Goal: Task Accomplishment & Management: Complete application form

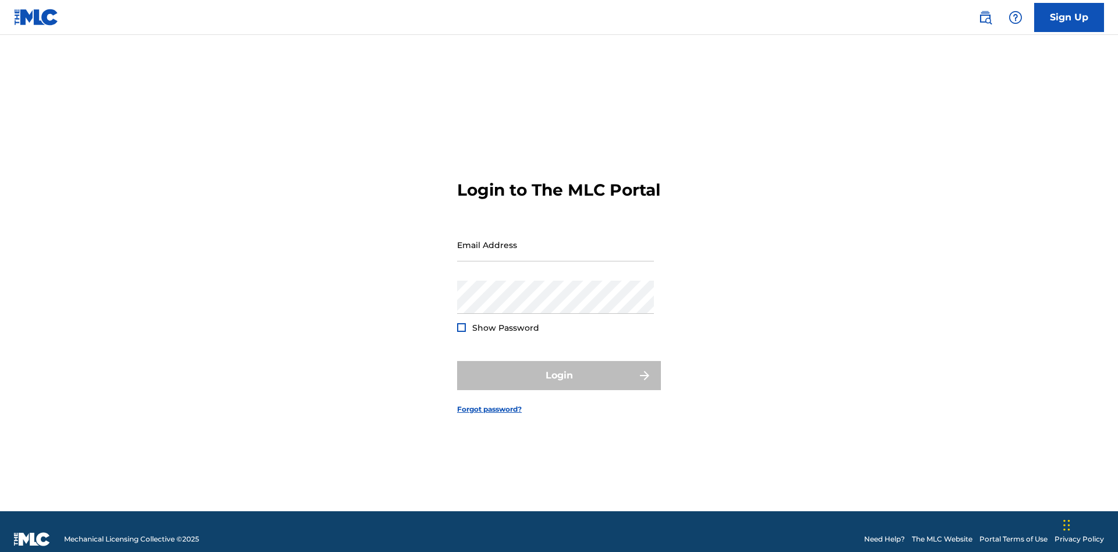
scroll to position [15, 0]
click at [1069, 17] on link "Sign Up" at bounding box center [1069, 17] width 70 height 29
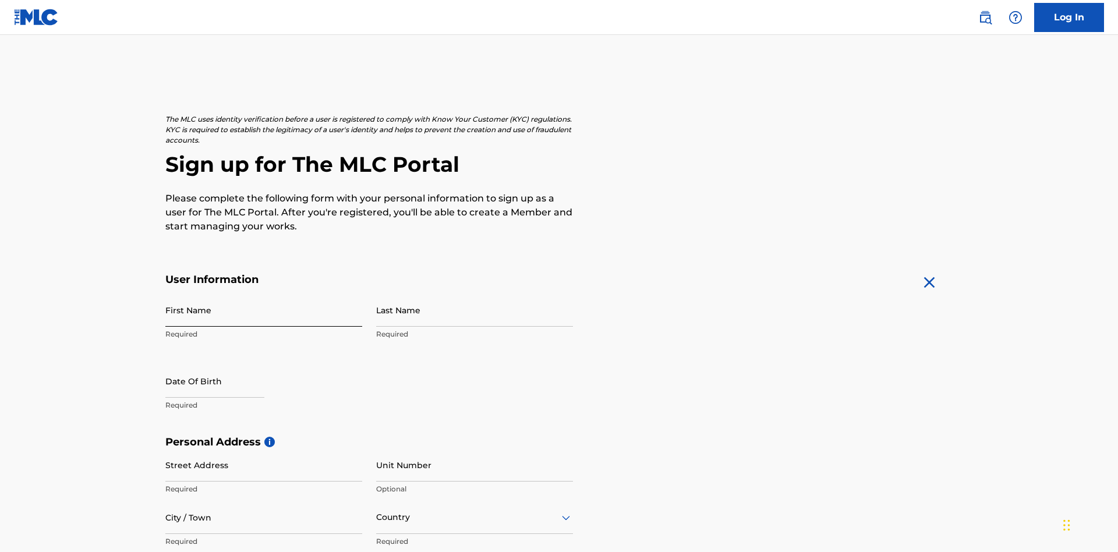
click at [264, 294] on input "First Name" at bounding box center [263, 310] width 197 height 33
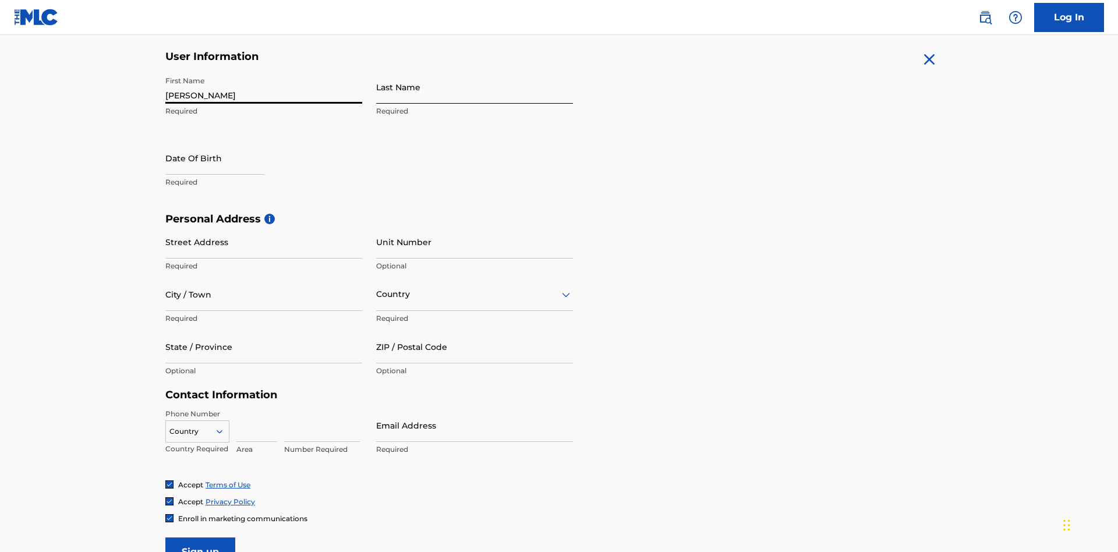
type input "Krystal"
click at [475, 87] on input "Last Name" at bounding box center [474, 86] width 197 height 33
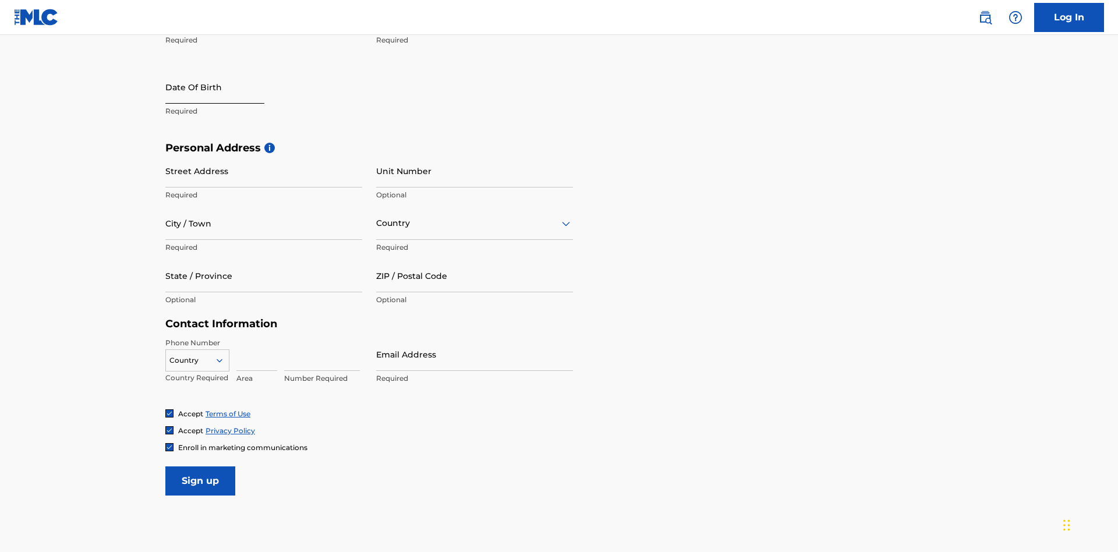
type input "Ribble"
click at [224, 88] on input "text" at bounding box center [214, 86] width 99 height 33
select select "8"
select select "2025"
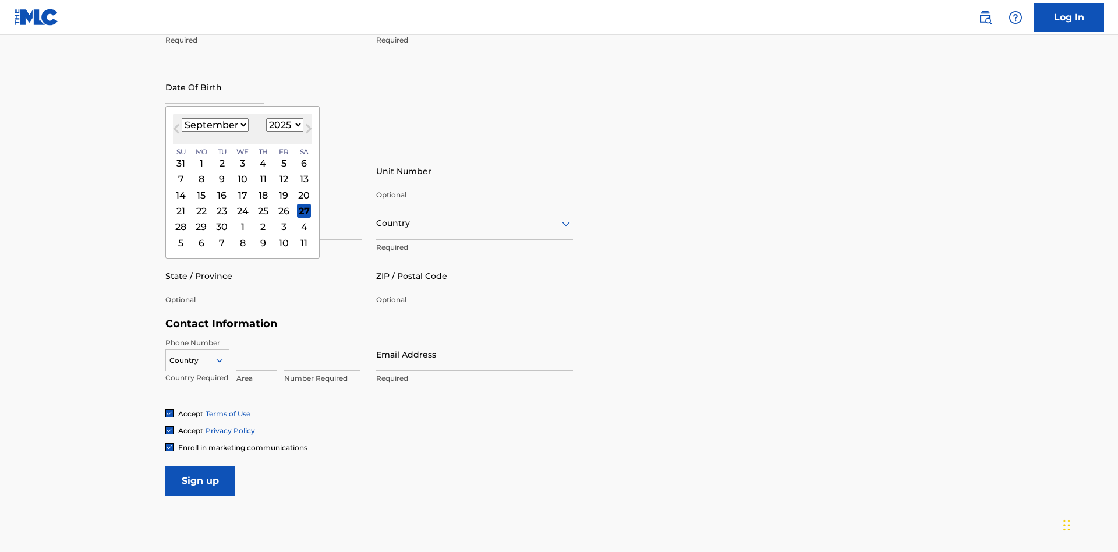
click at [214, 125] on select "January February March April May June July August September October November De…" at bounding box center [215, 124] width 67 height 13
select select "0"
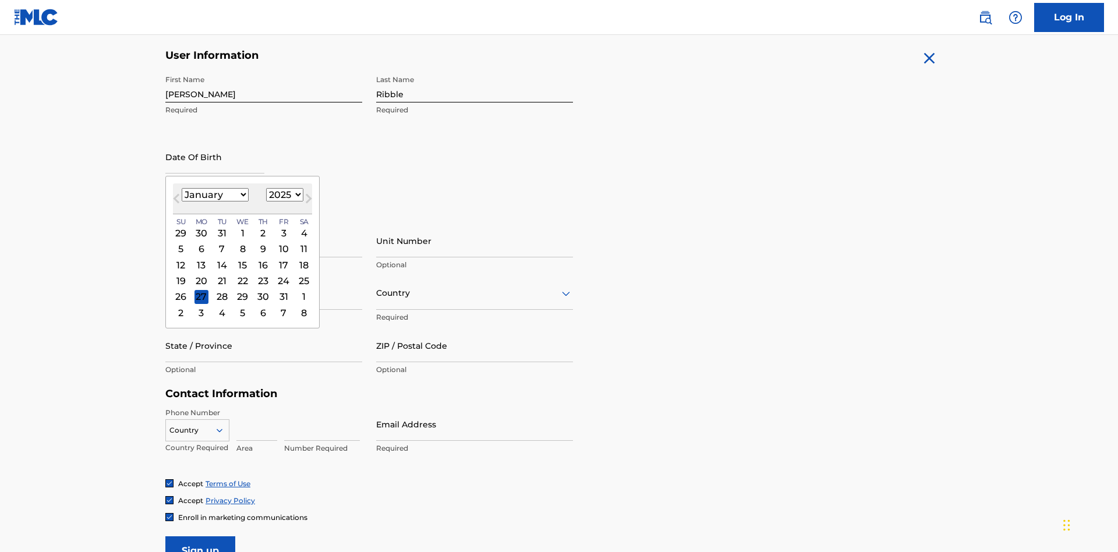
click at [283, 195] on select "1900 1901 1902 1903 1904 1905 1906 1907 1908 1909 1910 1911 1912 1913 1914 1915…" at bounding box center [284, 194] width 37 height 13
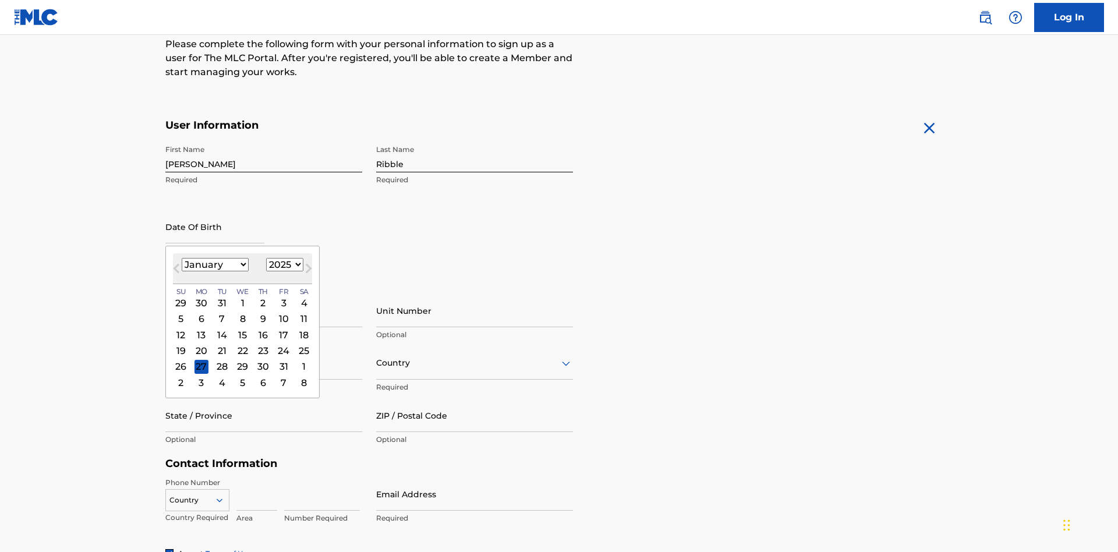
select select "1985"
click at [283, 264] on select "1900 1901 1902 1903 1904 1905 1906 1907 1908 1909 1910 1911 1912 1913 1914 1915…" at bounding box center [284, 264] width 37 height 13
click at [221, 312] on div "8" at bounding box center [222, 319] width 14 height 14
type input "January 8 1985"
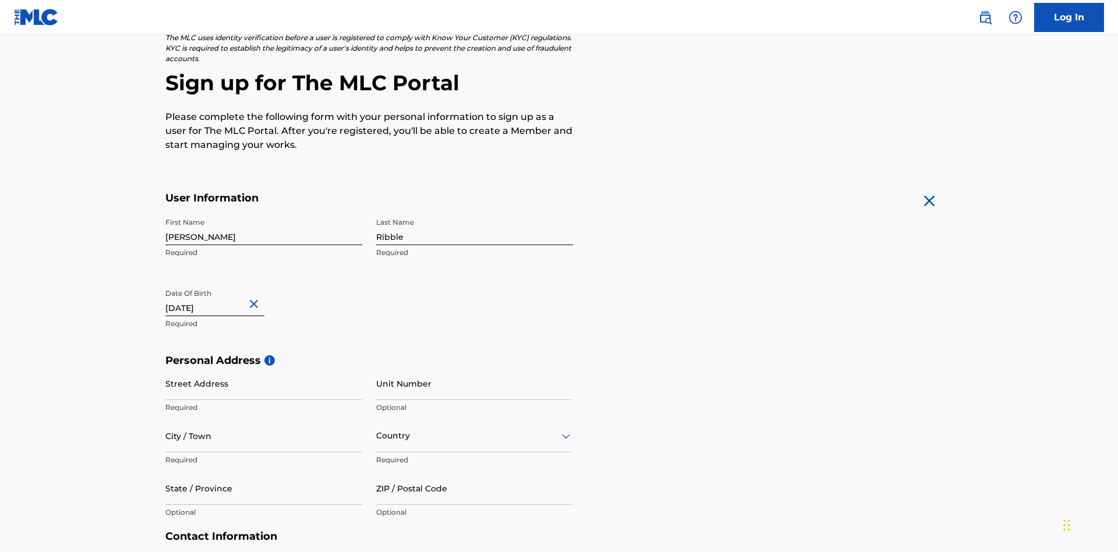
scroll to position [359, 0]
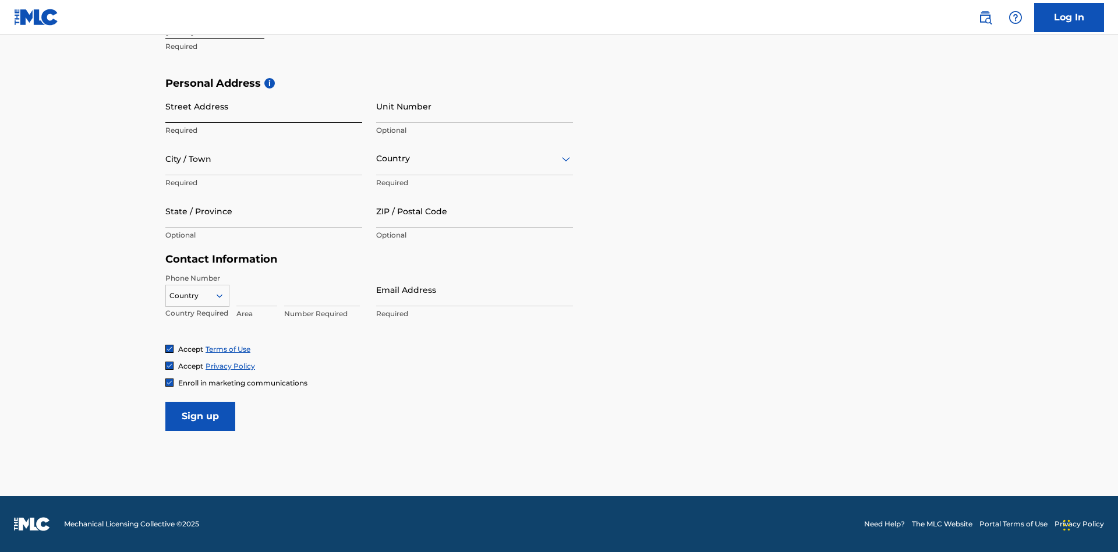
click at [264, 106] on input "Street Address" at bounding box center [263, 106] width 197 height 33
type input "9909 Elks Run Rd"
click at [264, 158] on input "City / Town" at bounding box center [263, 158] width 197 height 33
type input "Roseville"
click at [377, 158] on input "text" at bounding box center [377, 159] width 2 height 12
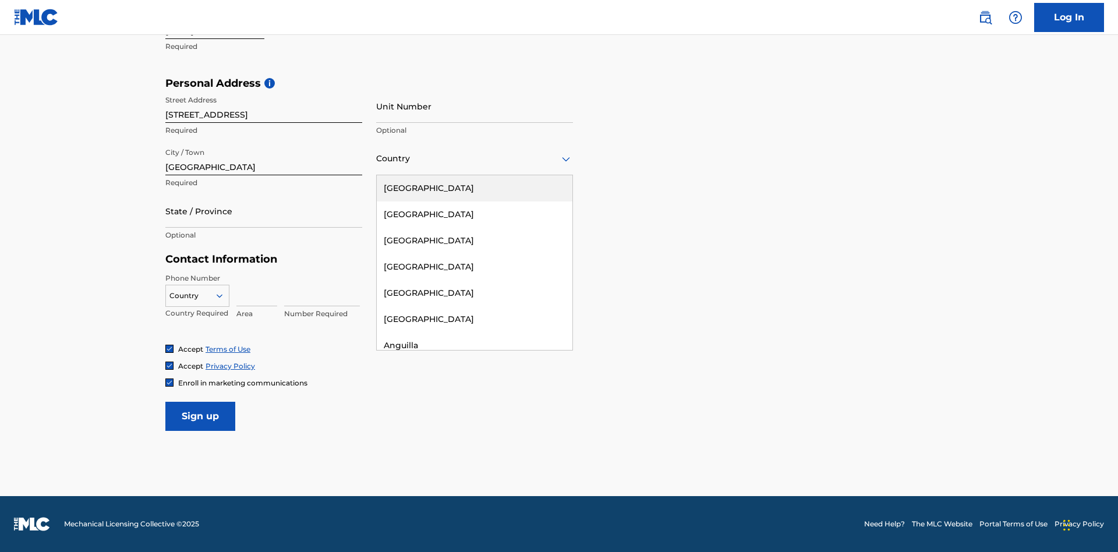
click at [475, 188] on div "United States" at bounding box center [475, 188] width 196 height 26
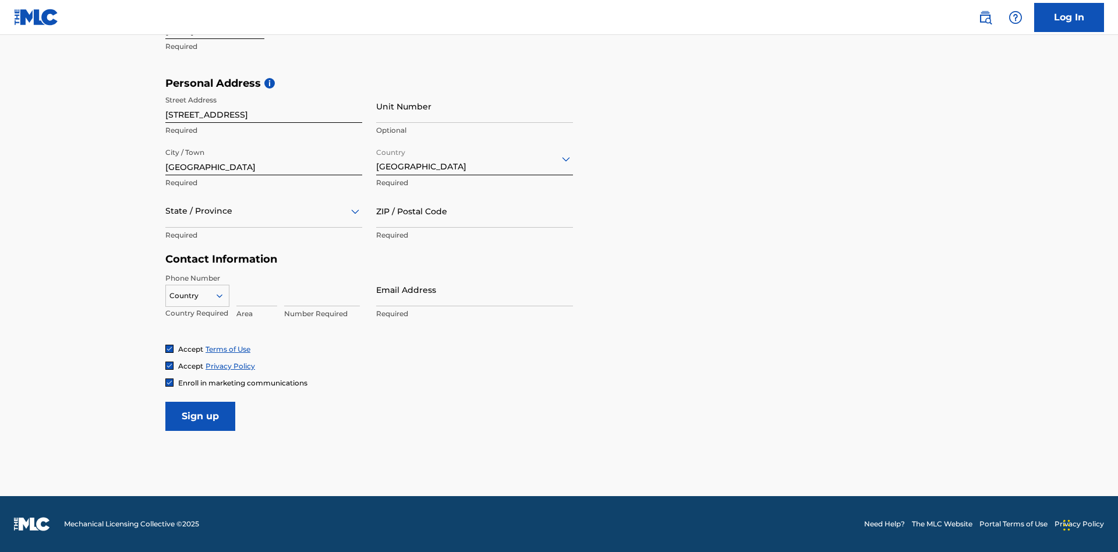
click at [264, 211] on div at bounding box center [263, 211] width 197 height 15
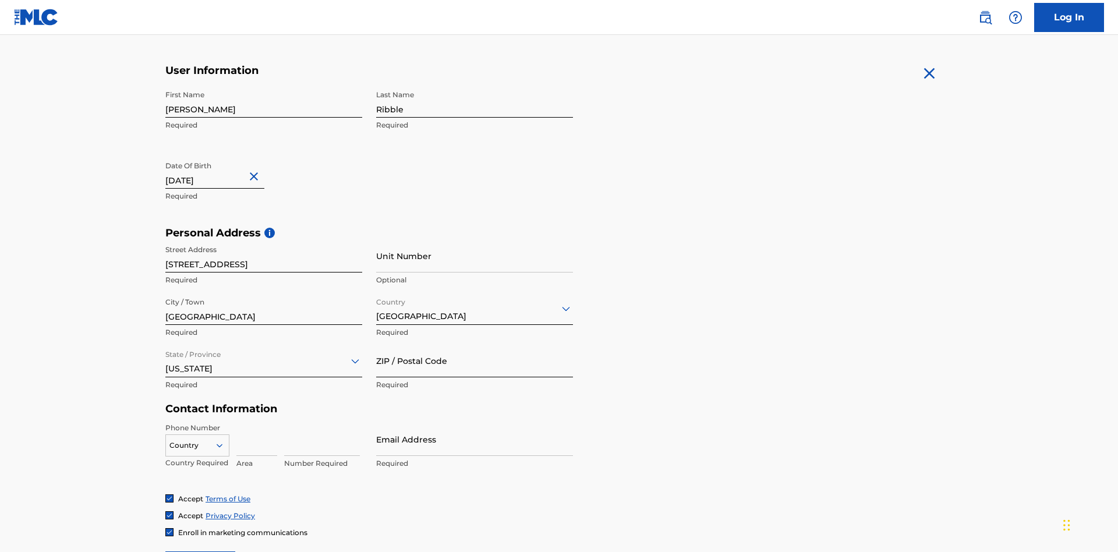
click at [475, 344] on input "ZIP / Postal Code" at bounding box center [474, 360] width 197 height 33
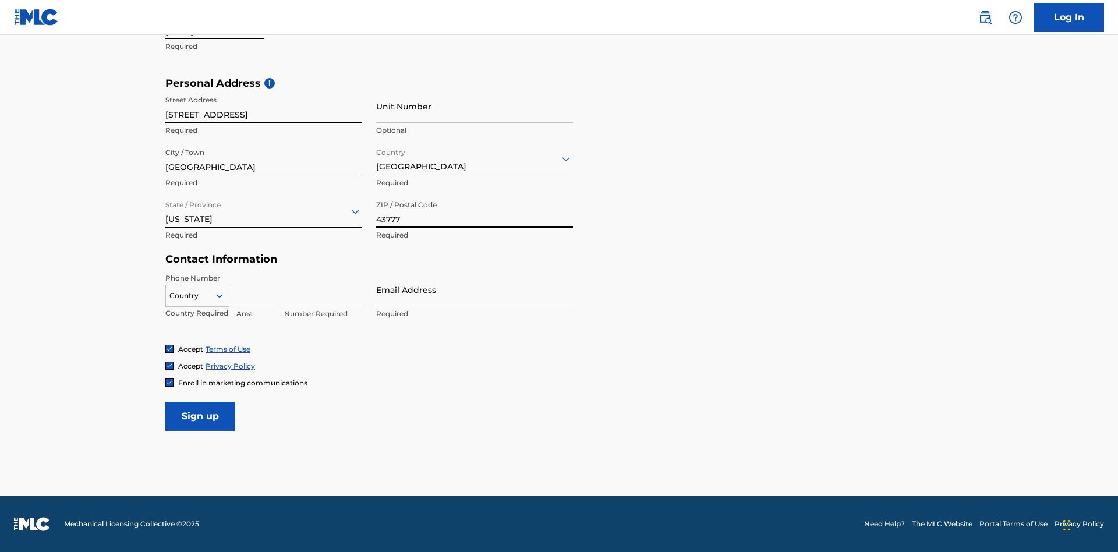
type input "43777"
click at [224, 295] on icon at bounding box center [219, 296] width 10 height 10
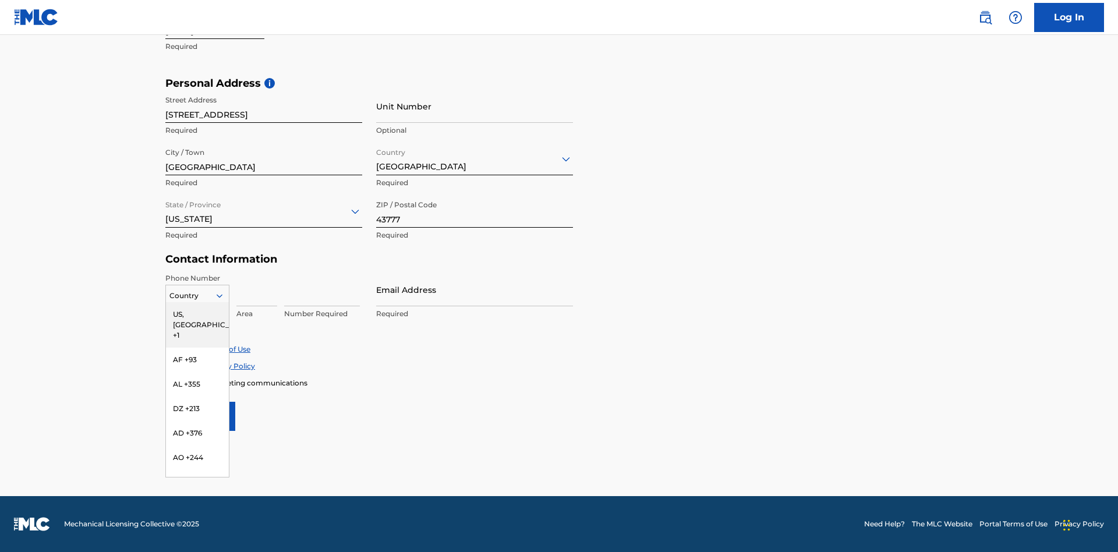
click at [197, 314] on div "US, [GEOGRAPHIC_DATA] +1" at bounding box center [197, 324] width 63 height 45
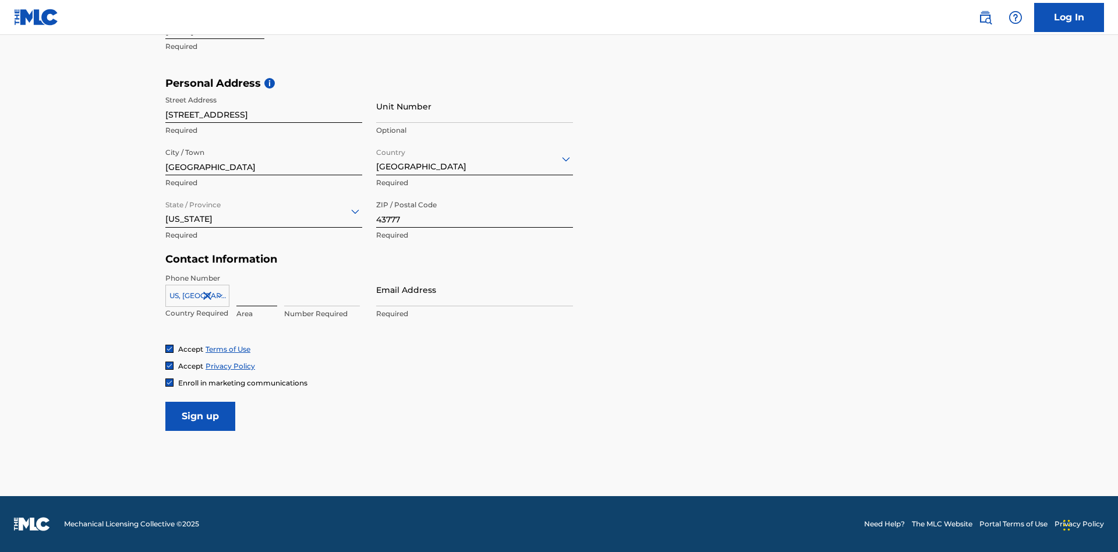
click at [257, 289] on input at bounding box center [256, 289] width 41 height 33
type input "740"
click at [322, 289] on input at bounding box center [322, 289] width 76 height 33
type input "8086351"
click at [475, 289] on input "Email Address" at bounding box center [474, 289] width 197 height 33
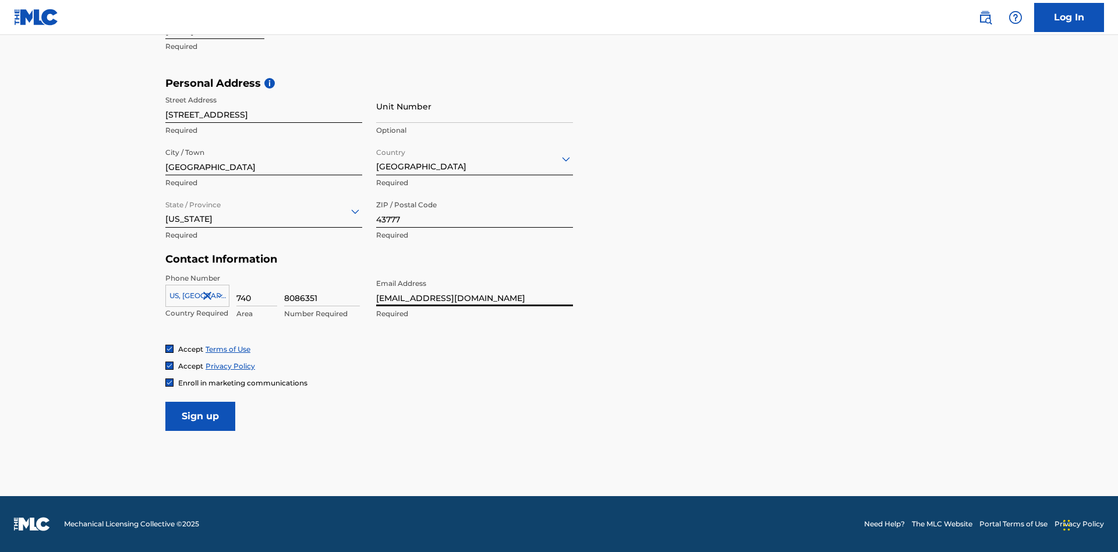
scroll to position [0, 27]
type input "[EMAIL_ADDRESS][DOMAIN_NAME]"
click at [200, 416] on input "Sign up" at bounding box center [200, 416] width 70 height 29
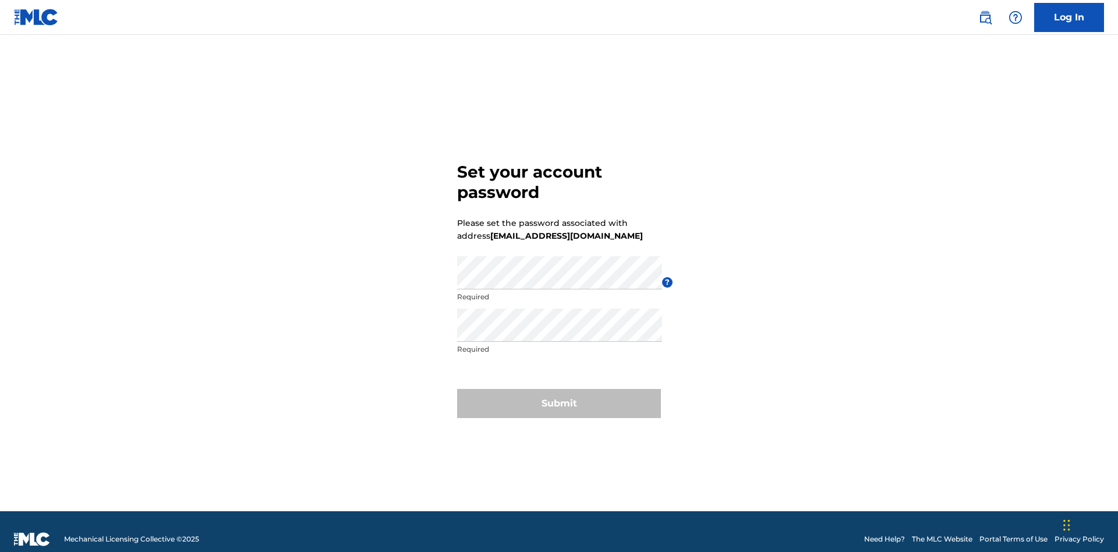
scroll to position [15, 0]
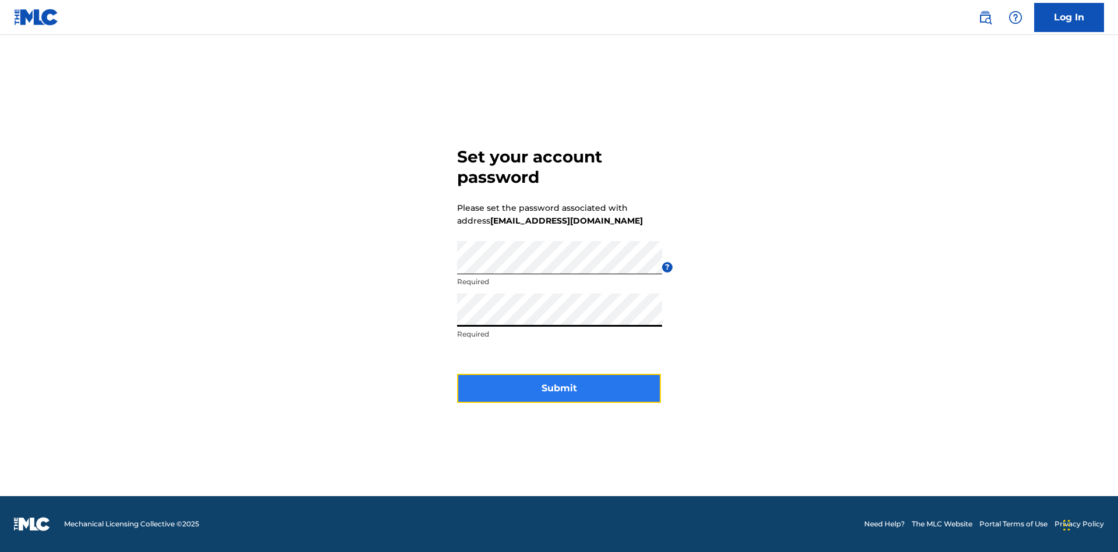
click at [559, 395] on button "Submit" at bounding box center [559, 388] width 204 height 29
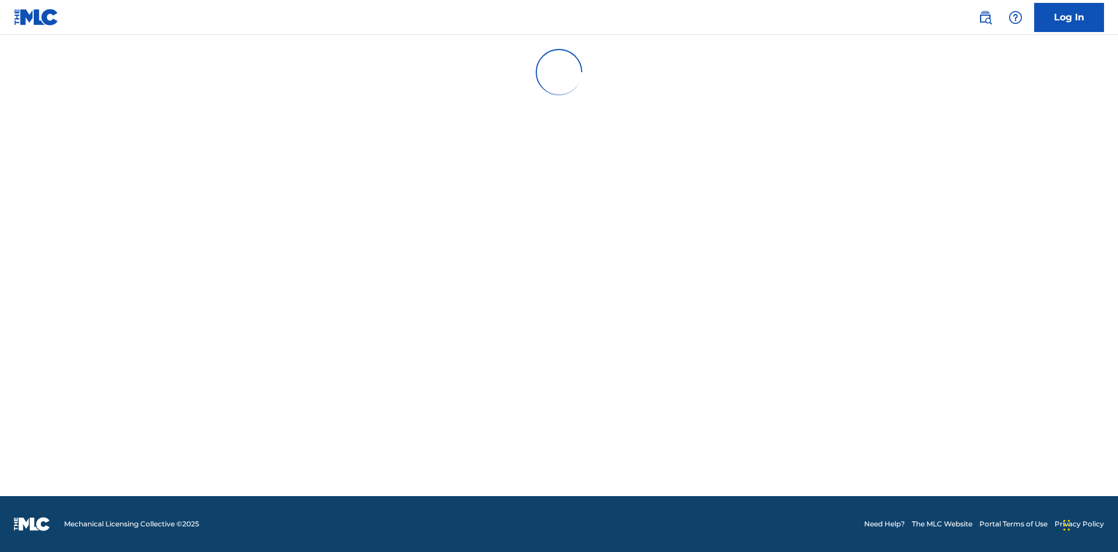
scroll to position [12, 0]
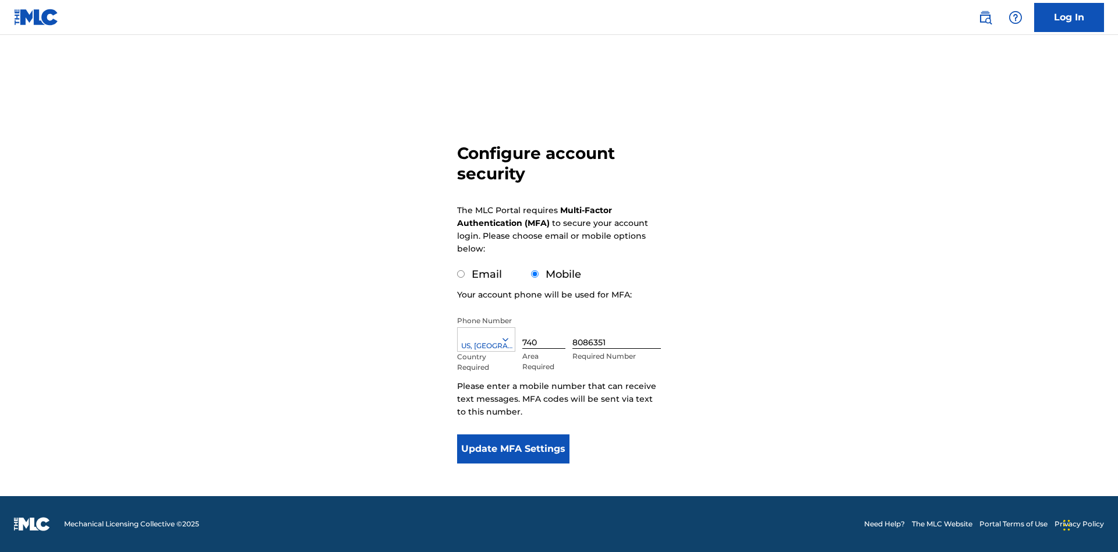
click at [535, 274] on input "Mobile" at bounding box center [535, 274] width 8 height 8
click at [510, 340] on icon at bounding box center [505, 339] width 10 height 10
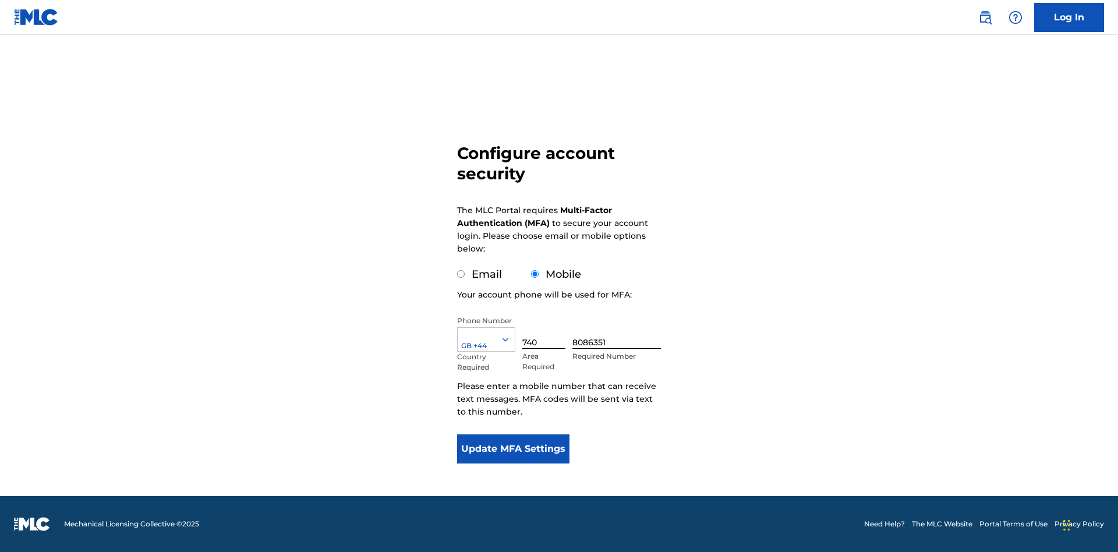
scroll to position [0, 0]
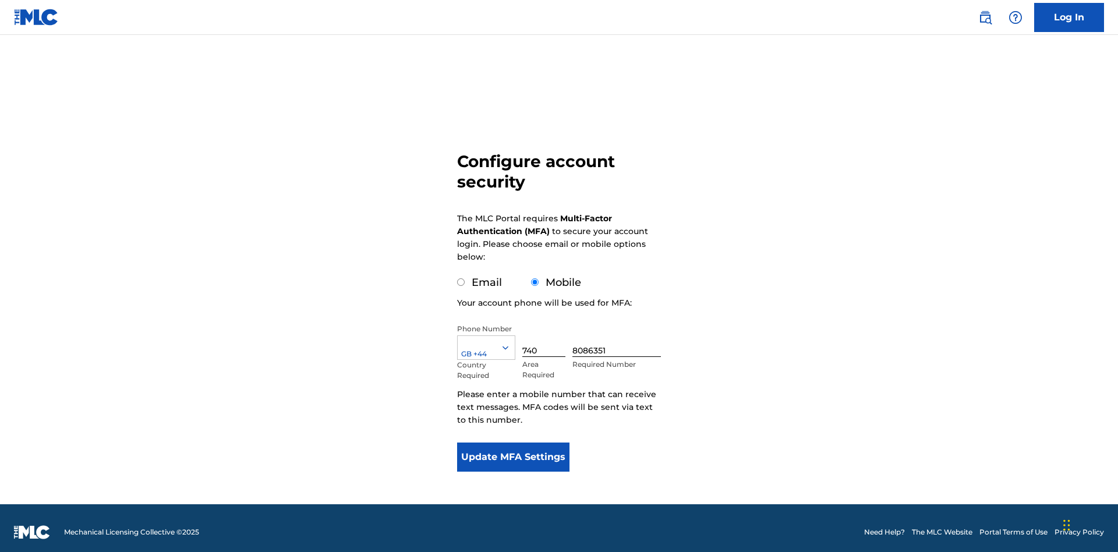
click at [546, 332] on input "740" at bounding box center [543, 340] width 43 height 33
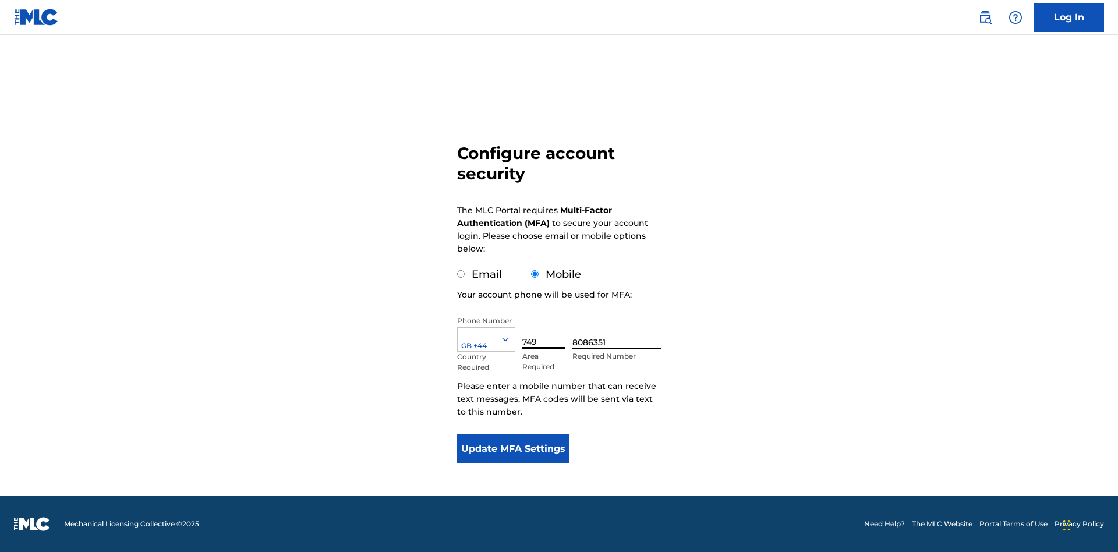
type input "749"
click at [619, 332] on input "8086351" at bounding box center [616, 332] width 89 height 33
type input "2881350"
click at [513, 449] on button "Update MFA Settings" at bounding box center [513, 448] width 112 height 29
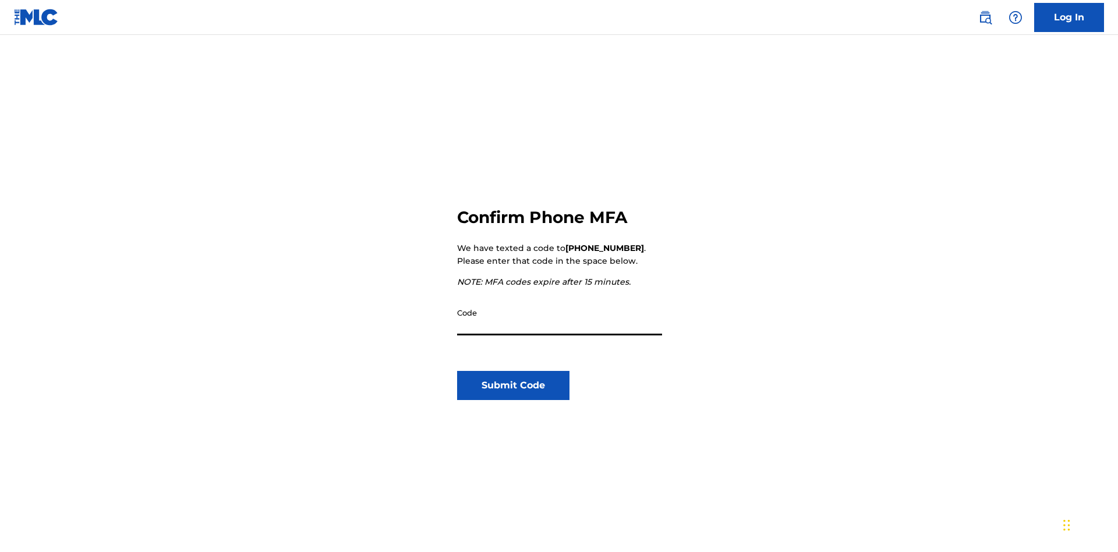
scroll to position [121, 0]
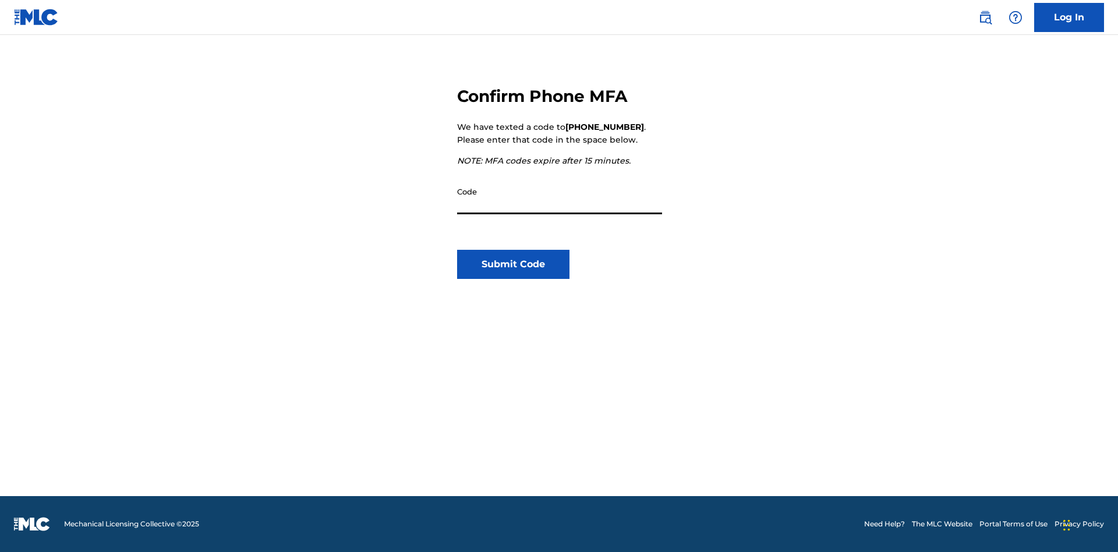
click at [560, 197] on input "Code" at bounding box center [559, 197] width 205 height 33
type input "067709"
click at [513, 264] on button "Submit Code" at bounding box center [513, 264] width 112 height 29
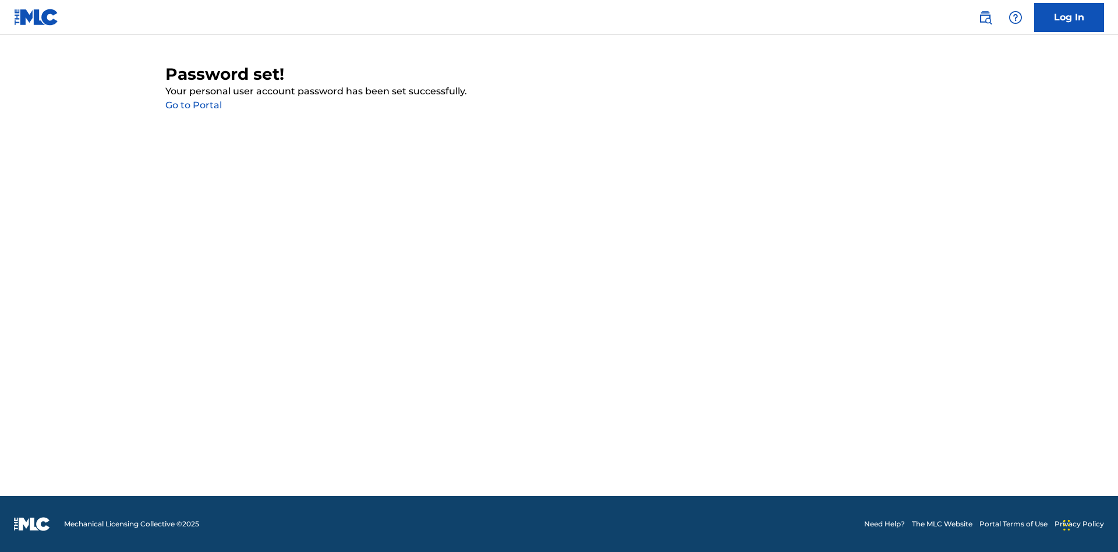
click at [193, 105] on link "Go to Portal" at bounding box center [193, 105] width 56 height 11
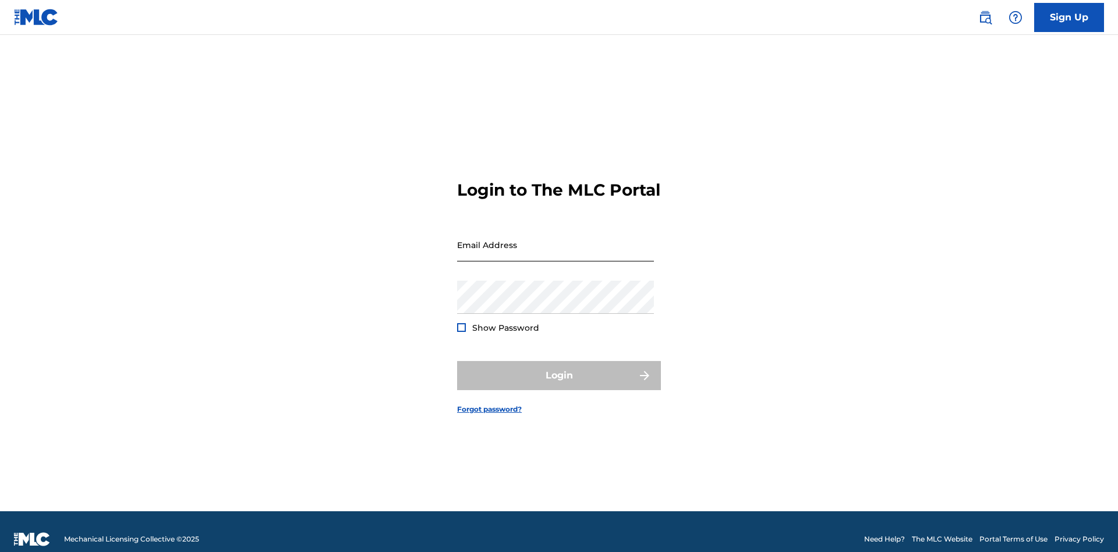
click at [556, 239] on input "Email Address" at bounding box center [555, 244] width 197 height 33
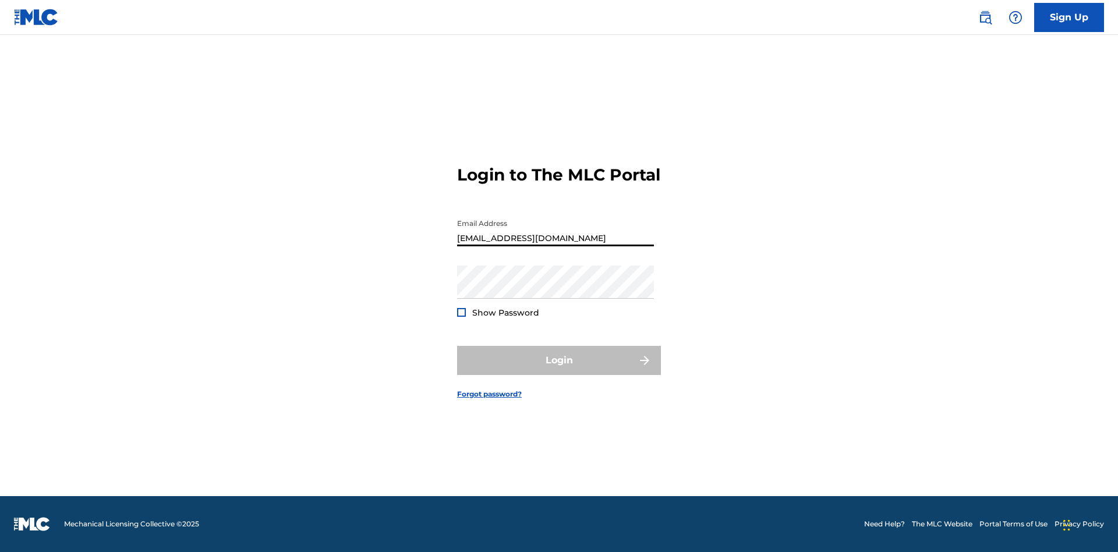
scroll to position [0, 27]
type input "[EMAIL_ADDRESS][DOMAIN_NAME]"
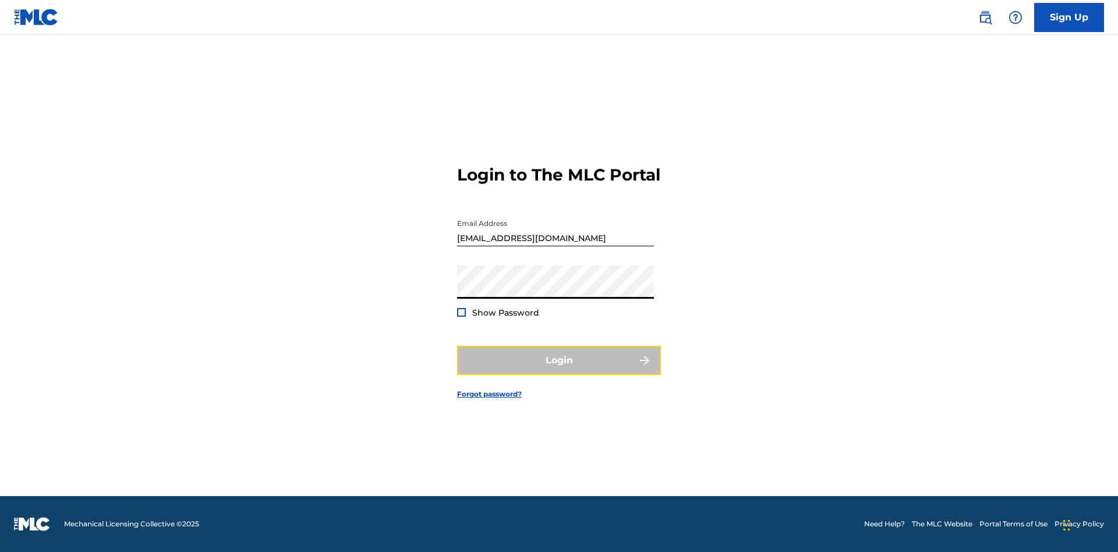
click at [559, 370] on button "Login" at bounding box center [559, 360] width 204 height 29
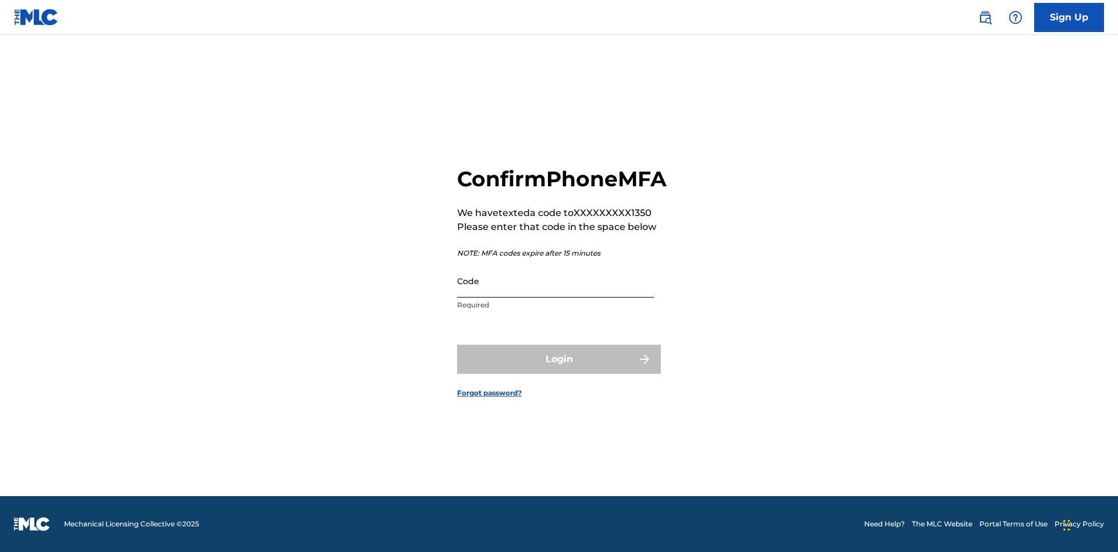
click at [556, 294] on input "Code" at bounding box center [555, 280] width 197 height 33
type input "100778"
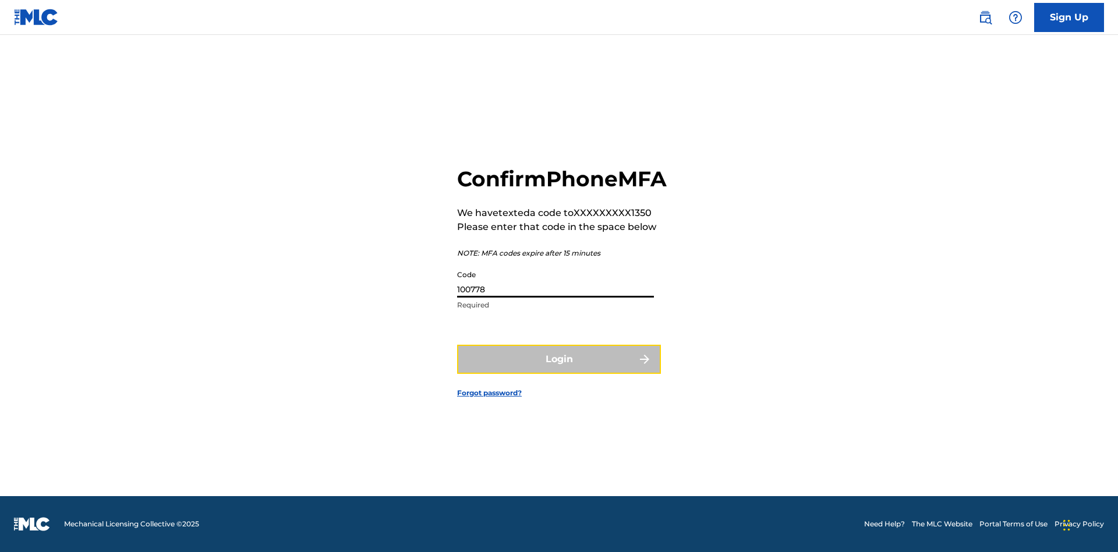
click at [559, 372] on button "Login" at bounding box center [559, 359] width 204 height 29
